Goal: Check status

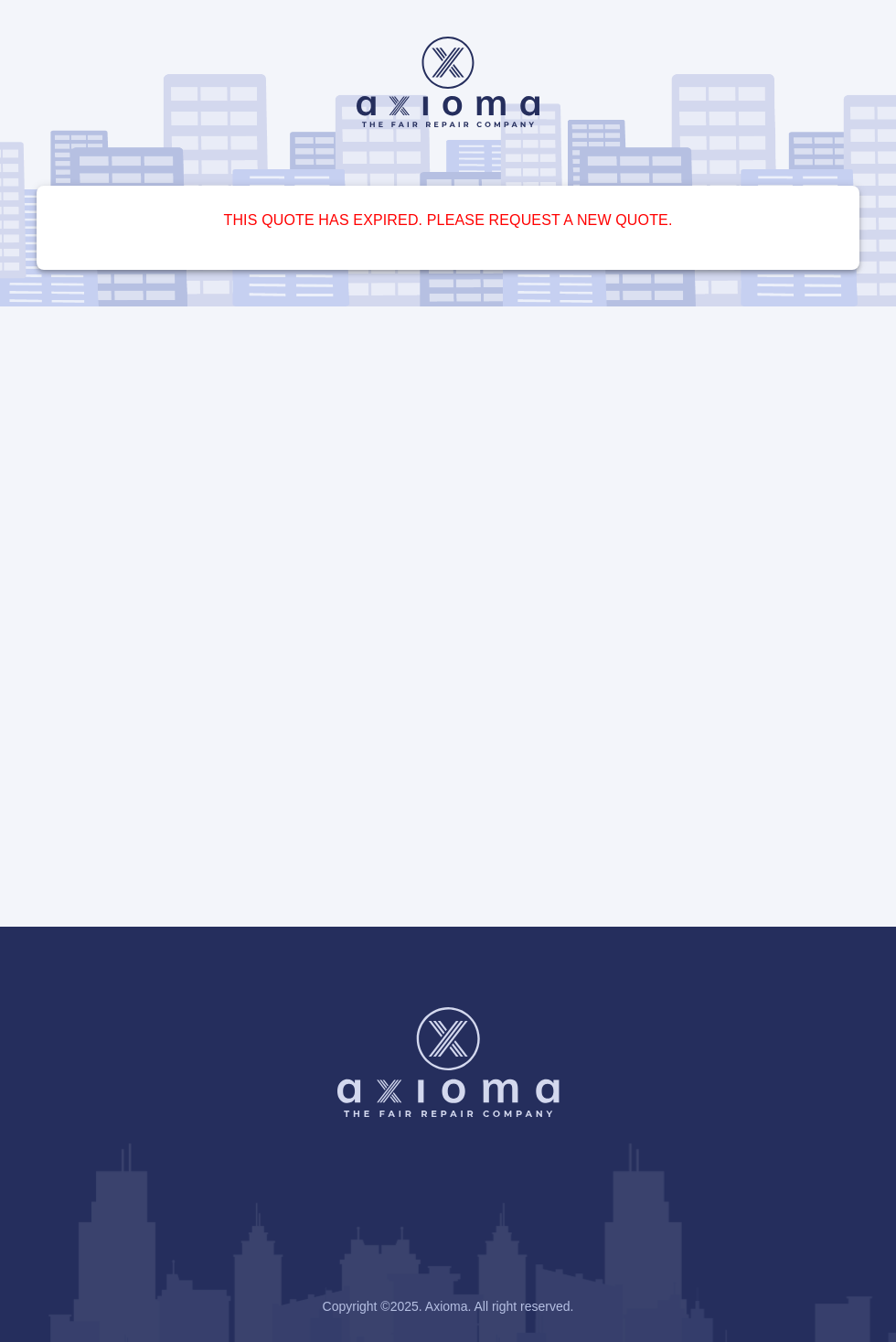
click at [617, 776] on div "This quote has expired. Please request a new quote." at bounding box center [448, 463] width 896 height 927
click at [651, 927] on div "This quote has expired. Please request a new quote." at bounding box center [448, 463] width 896 height 927
click at [521, 233] on h6 "This quote has expired. Please request a new quote." at bounding box center [448, 220] width 780 height 25
click at [528, 233] on h6 "This quote has expired. Please request a new quote." at bounding box center [448, 220] width 780 height 25
click at [504, 231] on h6 "This quote has expired. Please request a new quote." at bounding box center [448, 220] width 780 height 25
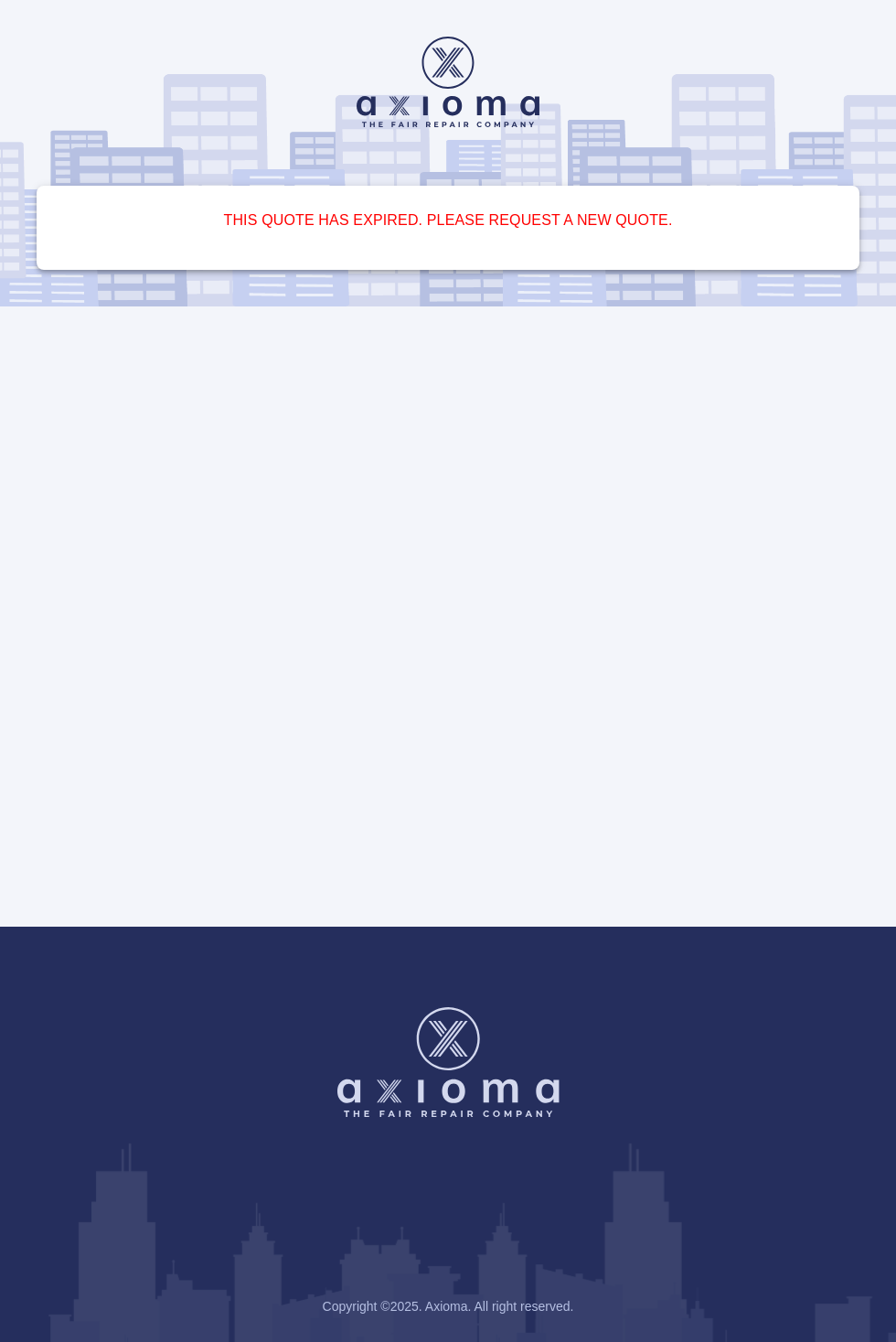
click at [510, 233] on h6 "This quote has expired. Please request a new quote." at bounding box center [448, 220] width 780 height 25
